Goal: Ask a question

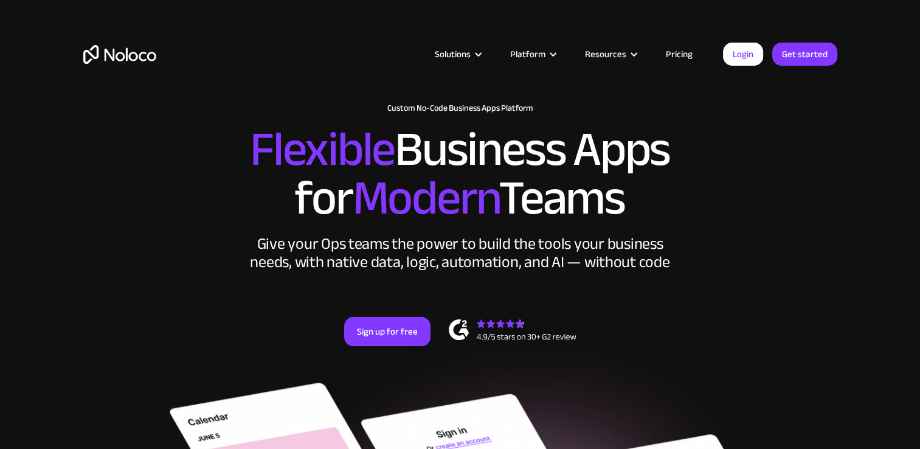
click at [687, 53] on link "Pricing" at bounding box center [679, 54] width 57 height 16
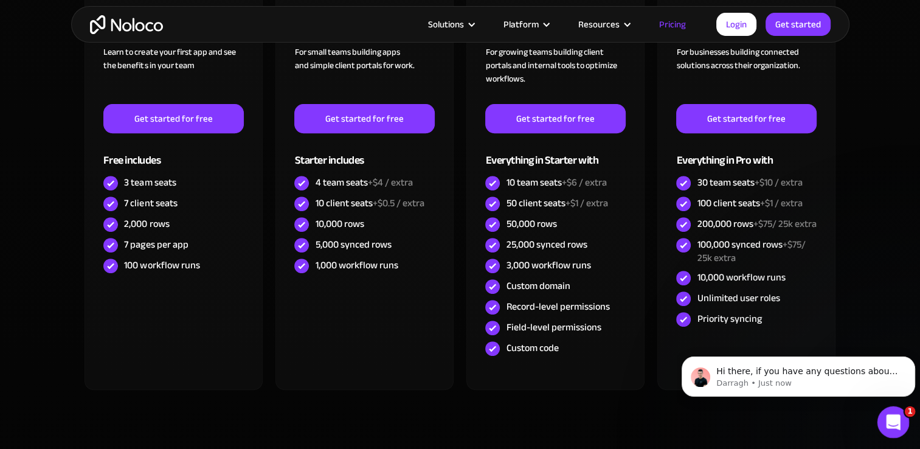
click at [883, 422] on icon "Open Intercom Messenger" at bounding box center [892, 420] width 20 height 20
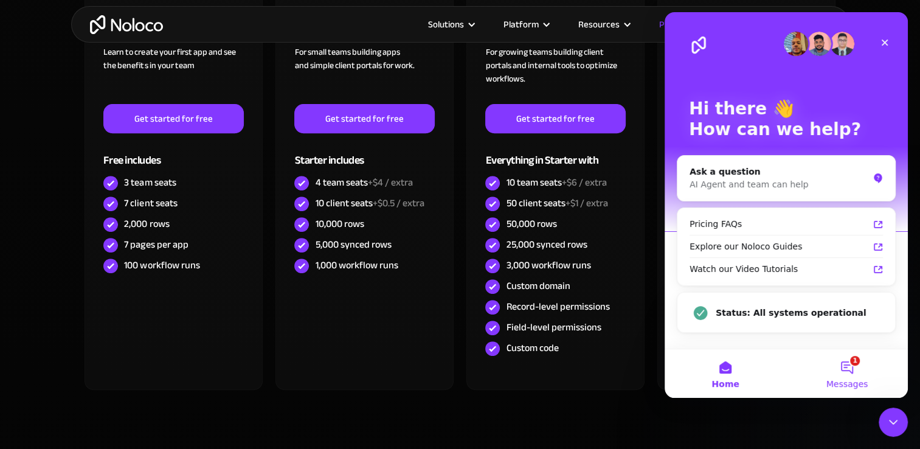
click at [843, 378] on button "1 Messages" at bounding box center [847, 373] width 122 height 49
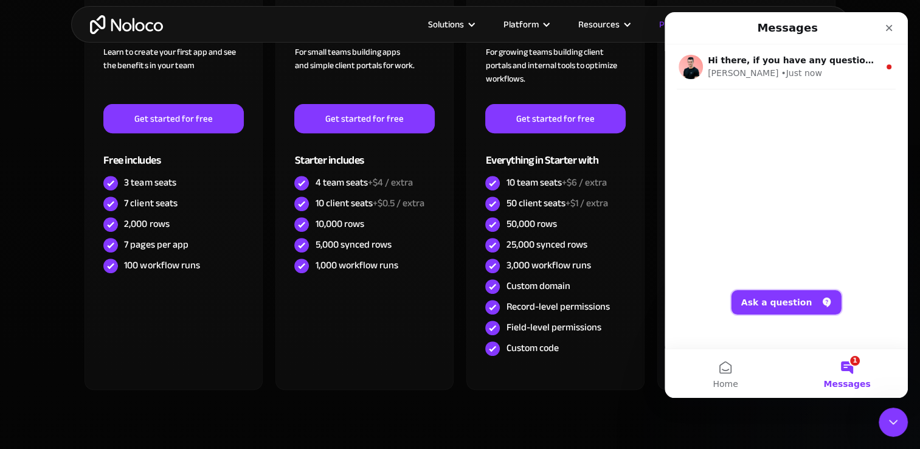
click at [773, 300] on button "Ask a question" at bounding box center [786, 302] width 110 height 24
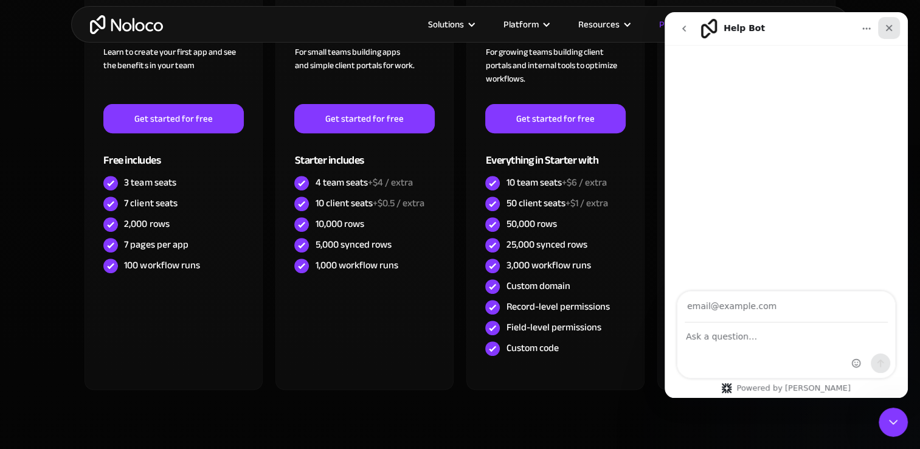
click at [888, 30] on icon "Close" at bounding box center [889, 28] width 10 height 10
